Goal: Information Seeking & Learning: Learn about a topic

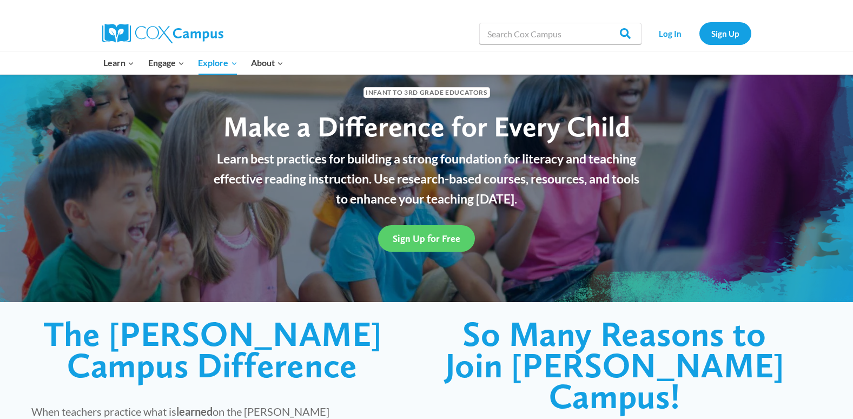
scroll to position [65, 0]
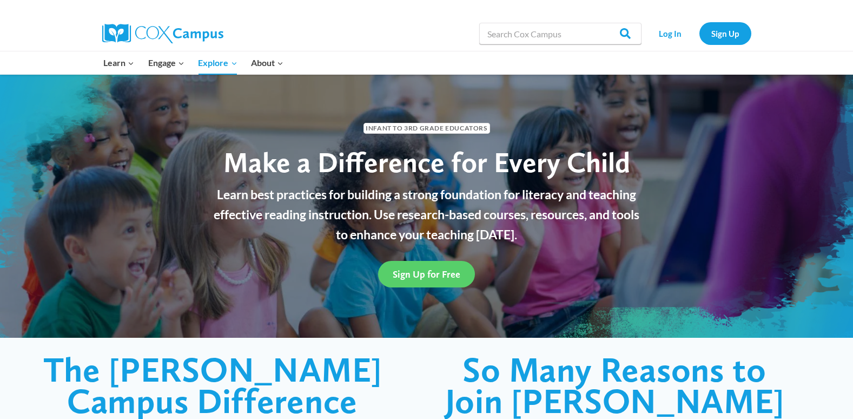
scroll to position [0, 0]
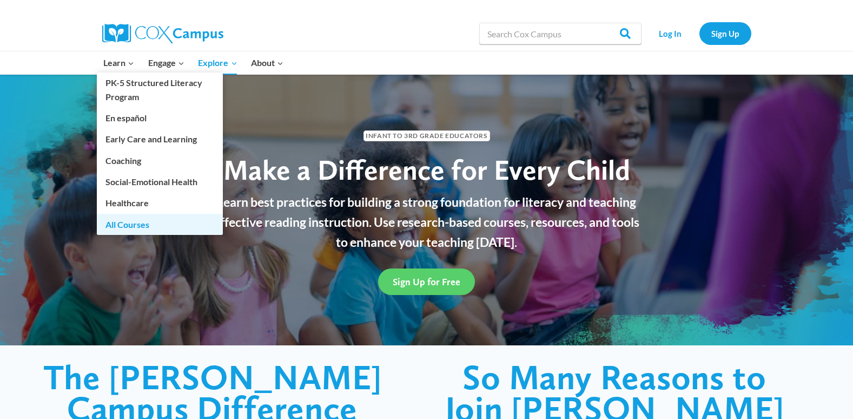
click at [124, 221] on link "All Courses" at bounding box center [160, 224] width 126 height 21
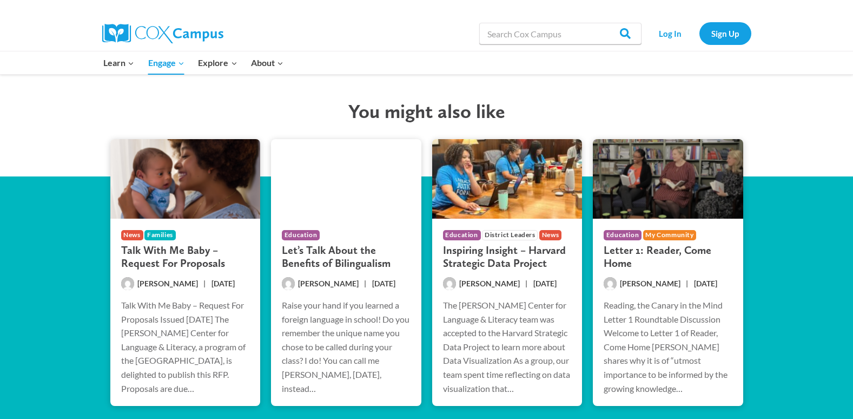
scroll to position [2013, 0]
